Goal: Task Accomplishment & Management: Manage account settings

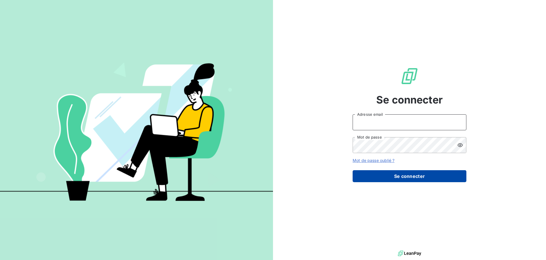
type input "l.marchal@ttm-environnement.fr"
click at [435, 172] on button "Se connecter" at bounding box center [410, 176] width 114 height 12
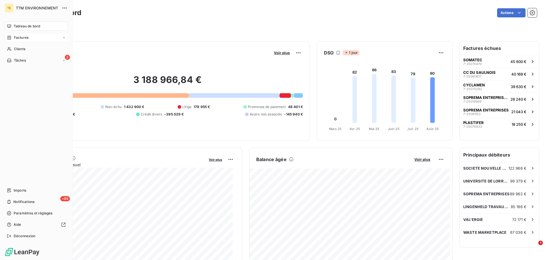
click at [23, 40] on div "Factures" at bounding box center [36, 37] width 63 height 9
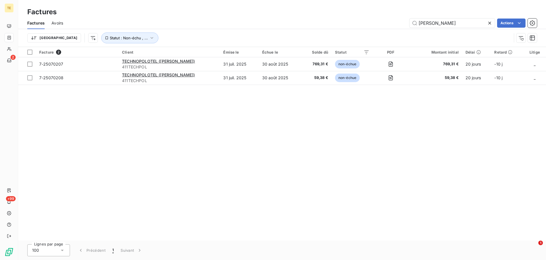
drag, startPoint x: 433, startPoint y: 23, endPoint x: 393, endPoint y: 23, distance: 39.6
click at [393, 23] on div "[PERSON_NAME] Actions" at bounding box center [303, 23] width 467 height 9
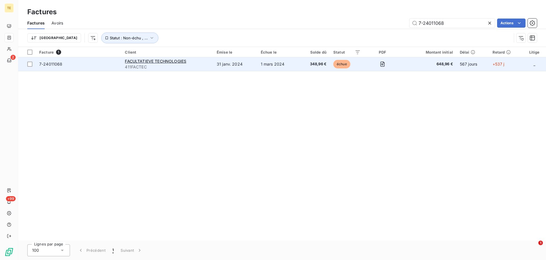
type input "7-24011068"
click at [78, 60] on td "7-24011068" at bounding box center [79, 64] width 86 height 14
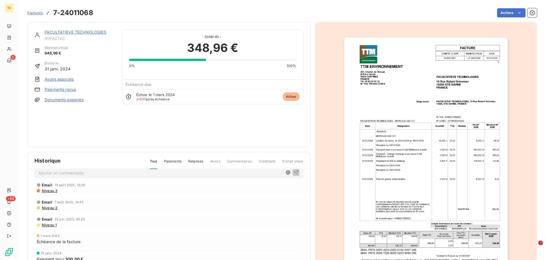
scroll to position [12, 0]
click at [375, 82] on img "button" at bounding box center [426, 153] width 164 height 232
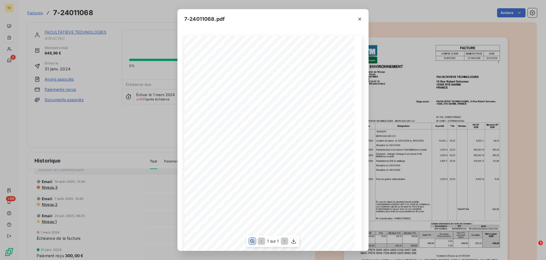
click at [253, 242] on icon "button" at bounding box center [253, 241] width 6 height 6
click at [358, 18] on icon "button" at bounding box center [360, 19] width 6 height 6
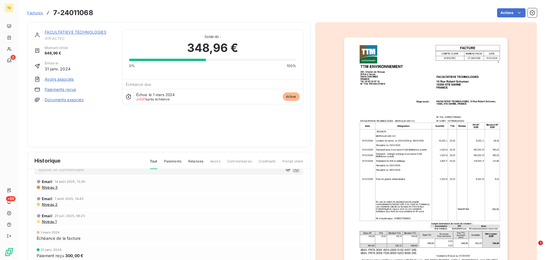
click at [478, 239] on img "button" at bounding box center [426, 153] width 164 height 232
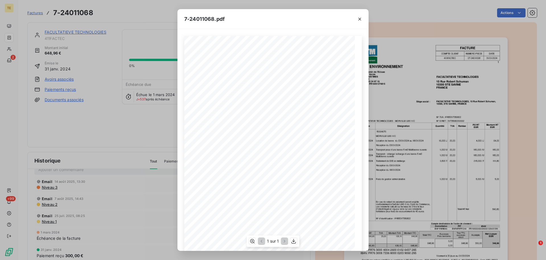
scroll to position [39, 0]
click at [362, 20] on icon "button" at bounding box center [360, 19] width 6 height 6
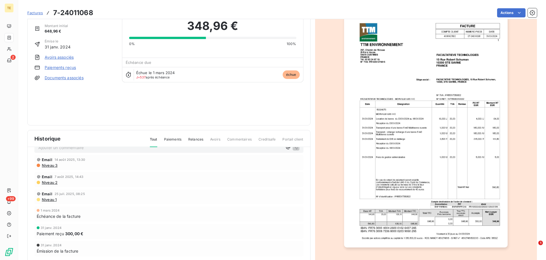
scroll to position [34, 0]
